Goal: Task Accomplishment & Management: Complete application form

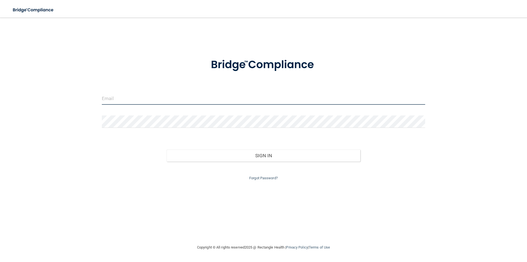
click at [130, 99] on input "email" at bounding box center [263, 98] width 323 height 12
type input "[EMAIL_ADDRESS][DOMAIN_NAME]"
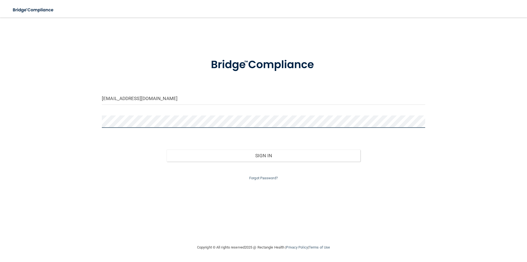
click at [167, 149] on button "Sign In" at bounding box center [264, 155] width 194 height 12
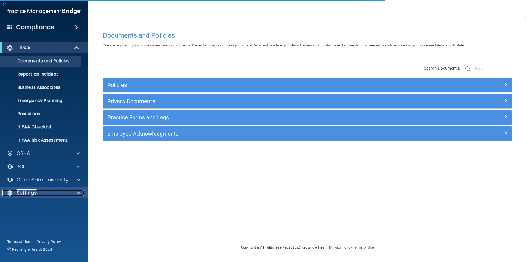
click at [71, 191] on div at bounding box center [78, 192] width 14 height 7
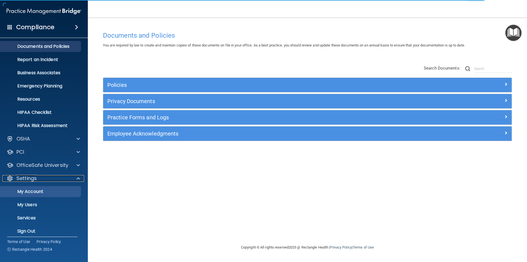
scroll to position [19, 0]
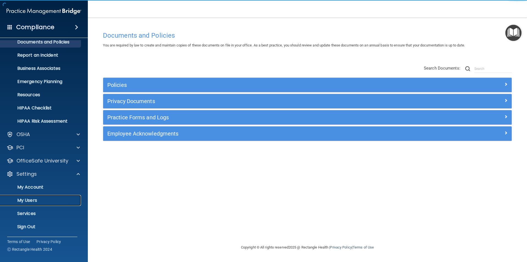
click at [35, 200] on p "My Users" at bounding box center [41, 199] width 75 height 5
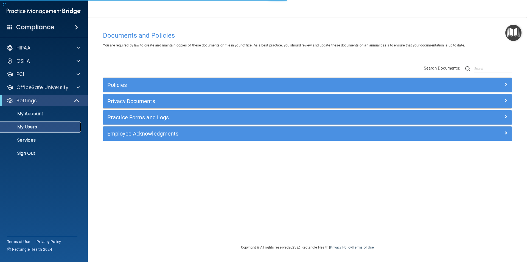
select select "20"
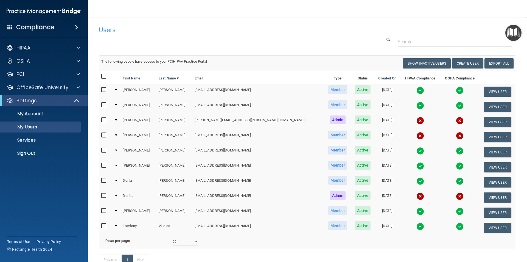
click at [103, 133] on input "checkbox" at bounding box center [104, 135] width 6 height 4
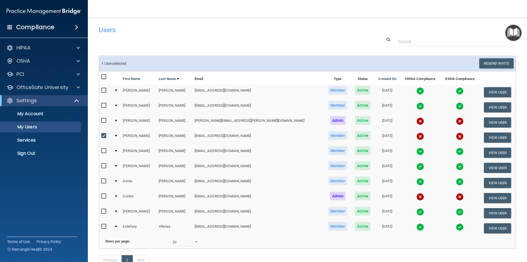
click at [118, 134] on td at bounding box center [116, 137] width 9 height 15
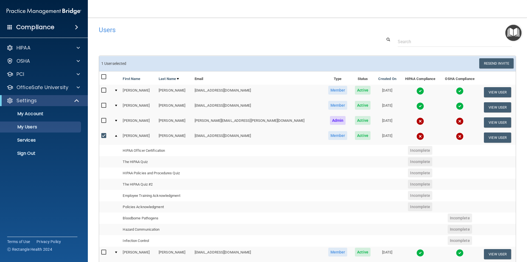
click at [105, 136] on input "checkbox" at bounding box center [104, 135] width 6 height 4
checkbox input "false"
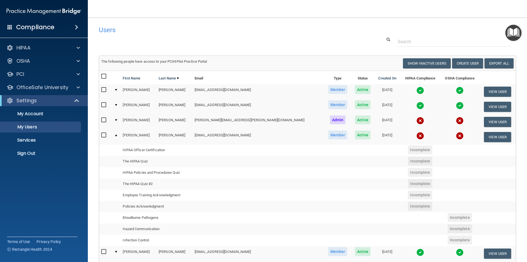
click at [117, 135] on div at bounding box center [116, 135] width 2 height 2
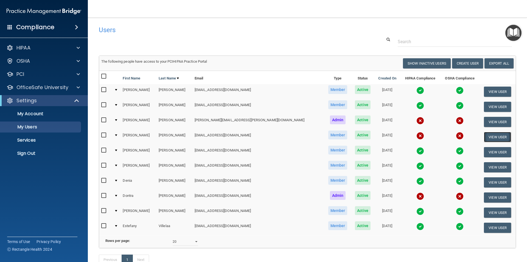
click at [484, 135] on button "View User" at bounding box center [497, 137] width 27 height 10
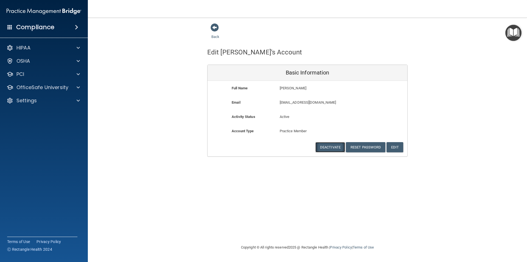
click at [326, 146] on button "Deactivate" at bounding box center [330, 147] width 30 height 10
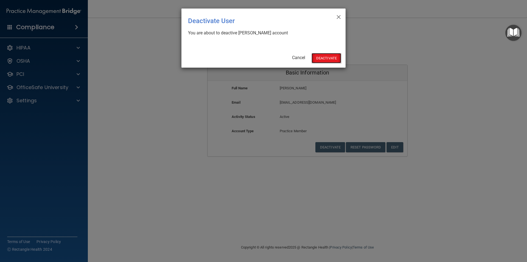
click at [328, 57] on button "Deactivate" at bounding box center [326, 58] width 30 height 10
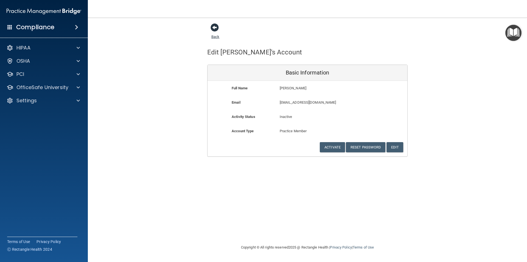
click at [215, 38] on link "Back" at bounding box center [215, 33] width 8 height 11
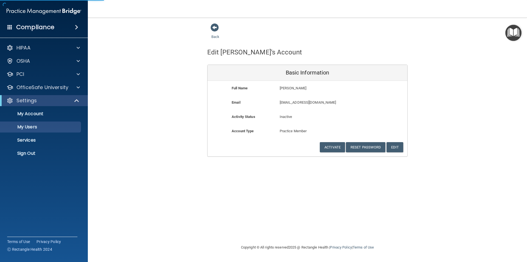
select select "20"
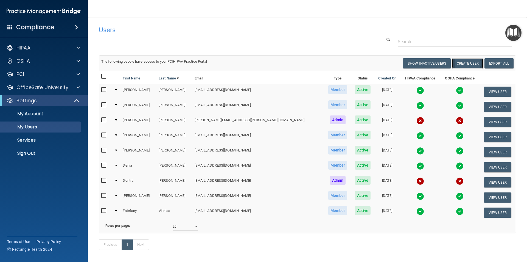
click at [459, 62] on button "Create User" at bounding box center [467, 63] width 31 height 10
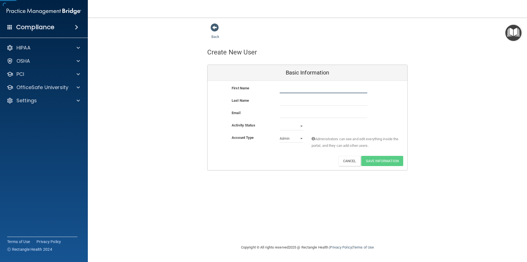
click at [307, 89] on input "text" at bounding box center [324, 89] width 88 height 8
type input "[PERSON_NAME]"
type input "Zarraga"
click at [292, 114] on input "email" at bounding box center [324, 113] width 88 height 8
type input "mariaczarraga@gmail.com"
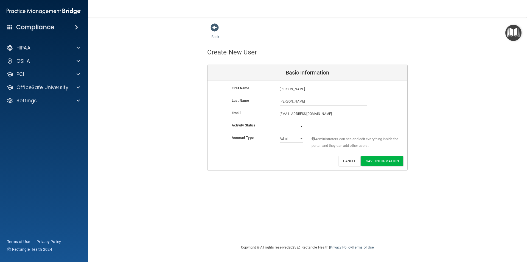
click at [301, 126] on select "Active Inactive" at bounding box center [292, 126] width 24 height 8
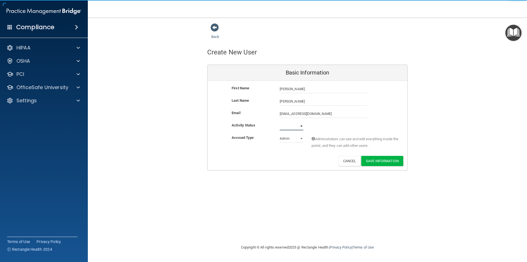
select select "active"
click at [280, 122] on select "Active Inactive" at bounding box center [292, 126] width 24 height 8
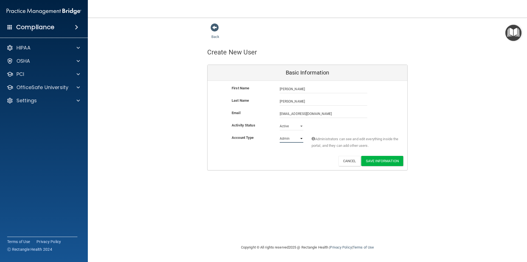
click at [301, 139] on select "Admin Member" at bounding box center [292, 138] width 24 height 8
select select "practice_member"
click at [280, 134] on select "Admin Member" at bounding box center [292, 138] width 24 height 8
click at [380, 162] on button "Save Information" at bounding box center [382, 161] width 42 height 10
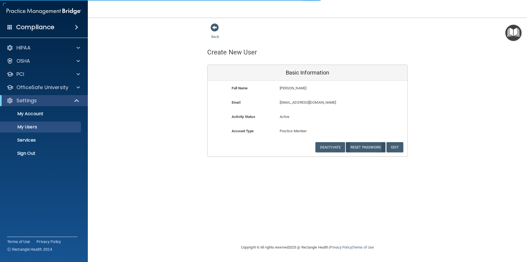
select select "20"
